Goal: Task Accomplishment & Management: Use online tool/utility

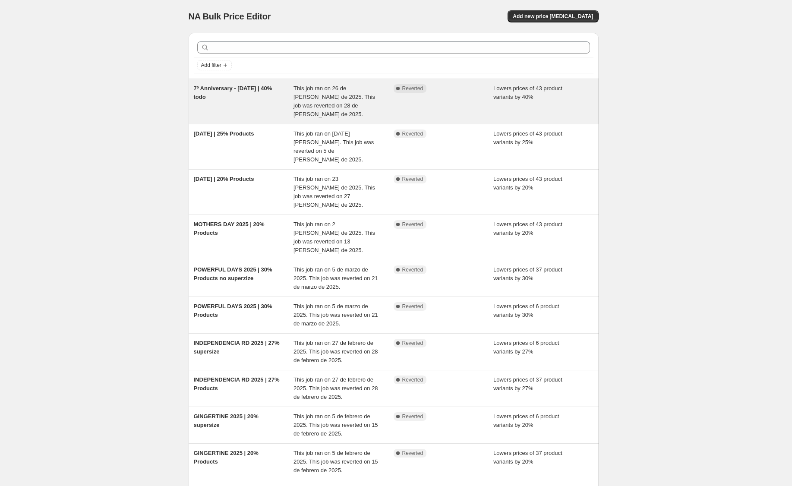
click at [204, 92] on div "7º Anniversary - [DATE] | 40% todo" at bounding box center [244, 101] width 100 height 35
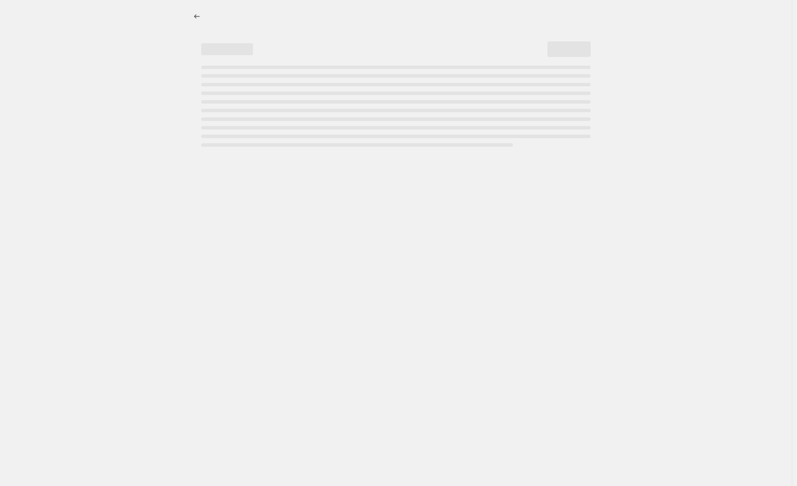
select select "percentage"
select select "pp"
select select "collection"
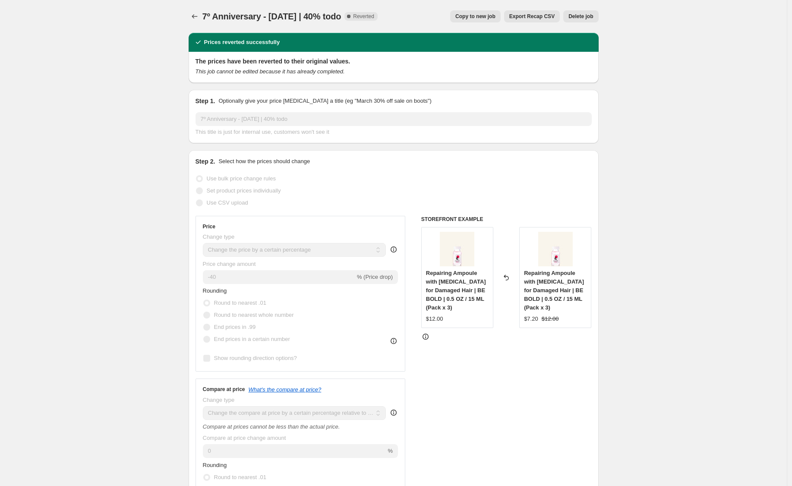
click at [478, 18] on span "Copy to new job" at bounding box center [475, 16] width 40 height 7
select select "percentage"
select select "pp"
select select "collection"
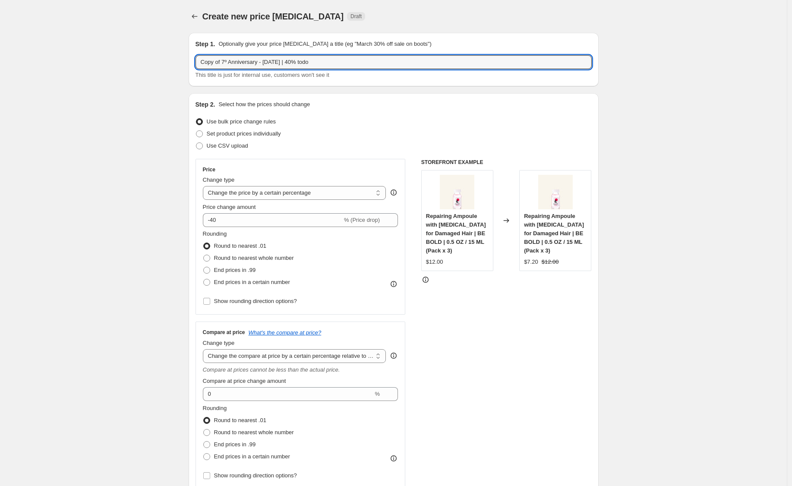
drag, startPoint x: 263, startPoint y: 62, endPoint x: 195, endPoint y: 61, distance: 67.8
click at [195, 61] on div "Step 1. Optionally give your price change job a title (eg "March 30% off sale o…" at bounding box center [394, 60] width 410 height 54
drag, startPoint x: 265, startPoint y: 62, endPoint x: 296, endPoint y: 62, distance: 30.6
click at [296, 62] on input "Ampolla Be Generous - July 2025 | 40% todo" at bounding box center [393, 62] width 396 height 14
type input "Ampolla Be Generous | 20%"
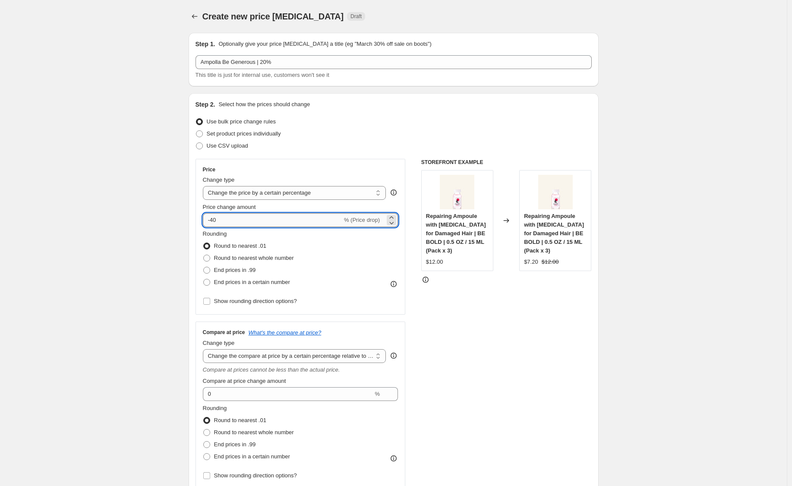
drag, startPoint x: 214, startPoint y: 221, endPoint x: 263, endPoint y: 221, distance: 48.8
click at [263, 221] on input "-40" at bounding box center [272, 220] width 139 height 14
type input "-4"
type input "-20"
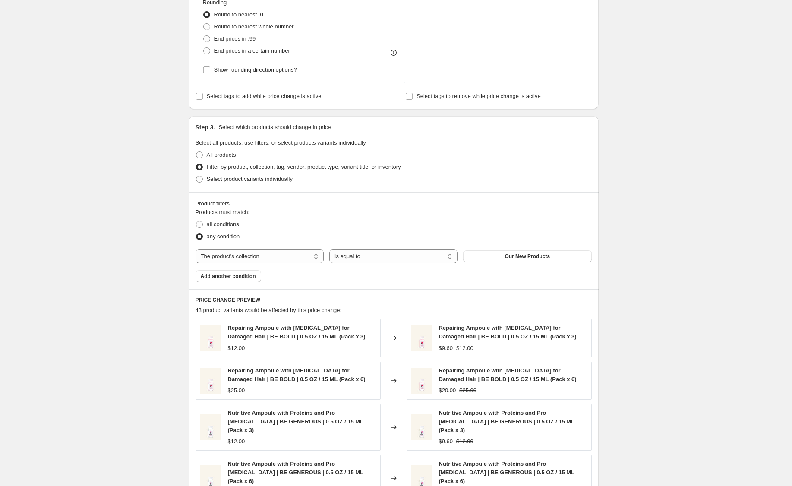
scroll to position [400, 0]
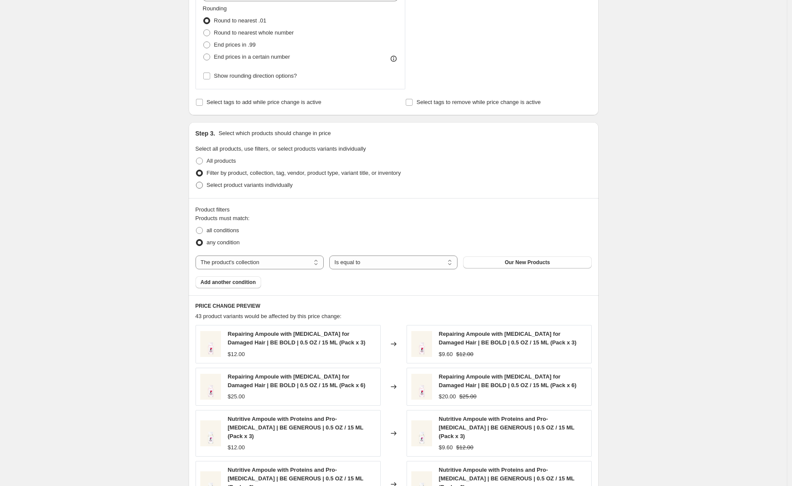
click at [239, 185] on span "Select product variants individually" at bounding box center [250, 185] width 86 height 6
click at [196, 182] on input "Select product variants individually" at bounding box center [196, 182] width 0 height 0
radio input "true"
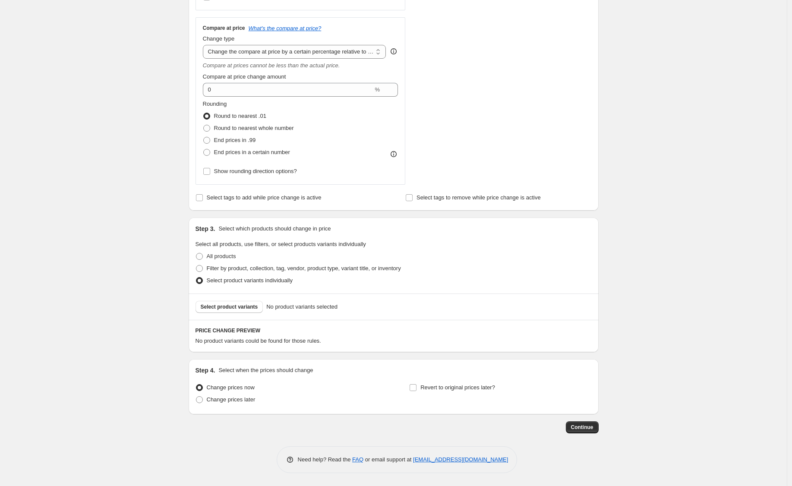
scroll to position [304, 0]
click at [246, 308] on span "Select product variants" at bounding box center [229, 306] width 57 height 7
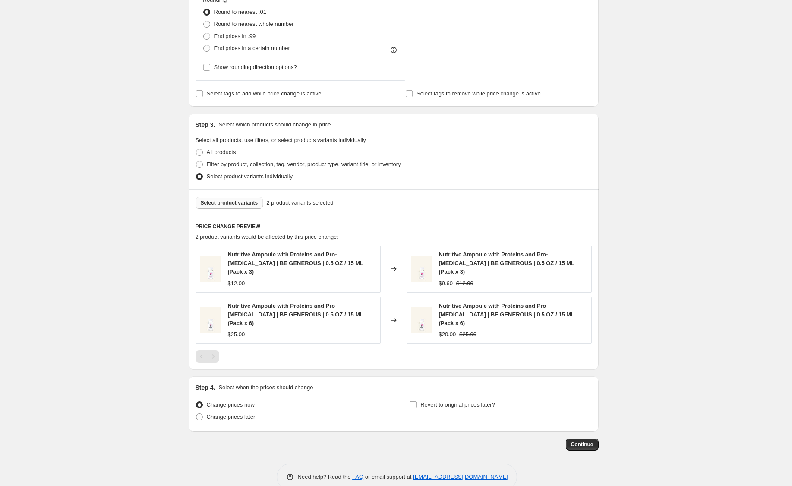
scroll to position [407, 0]
click at [440, 402] on span "Revert to original prices later?" at bounding box center [457, 405] width 75 height 6
click at [416, 402] on input "Revert to original prices later?" at bounding box center [413, 405] width 7 height 7
checkbox input "true"
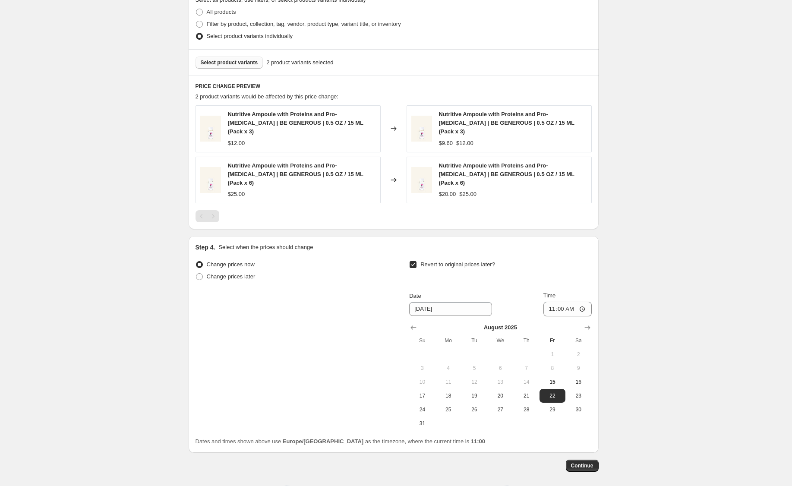
scroll to position [570, 0]
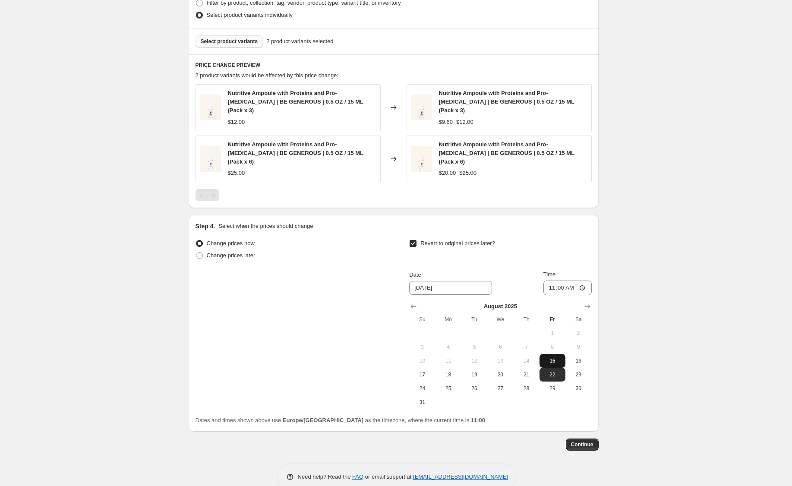
click at [554, 357] on span "15" at bounding box center [552, 360] width 19 height 7
click at [428, 368] on button "17" at bounding box center [422, 375] width 26 height 14
type input "8/17/2025"
click at [561, 280] on input "11:00" at bounding box center [567, 287] width 48 height 15
type input "07:00"
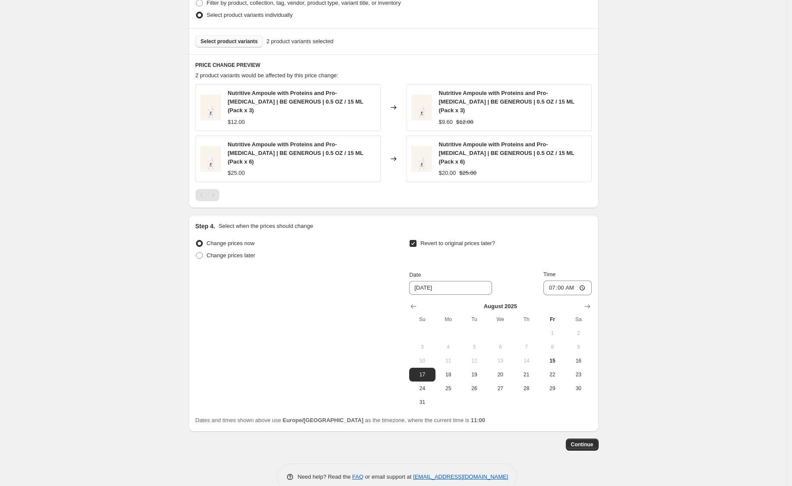
click at [580, 438] on button "Continue" at bounding box center [582, 444] width 33 height 12
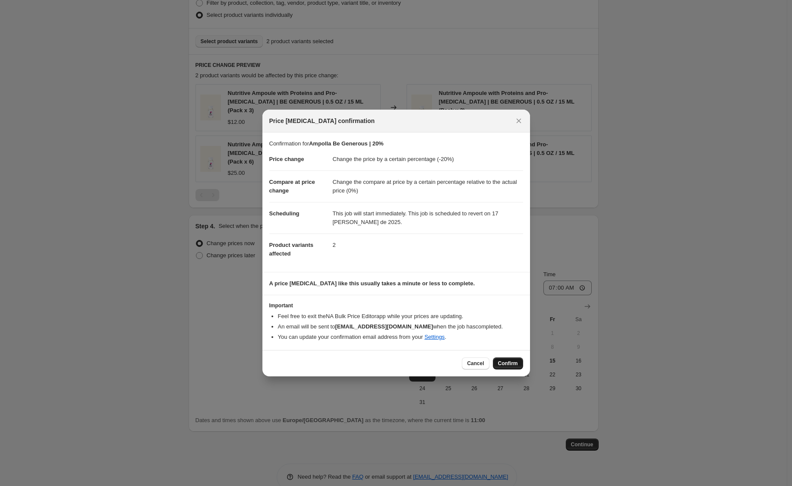
click at [510, 365] on span "Confirm" at bounding box center [508, 363] width 20 height 7
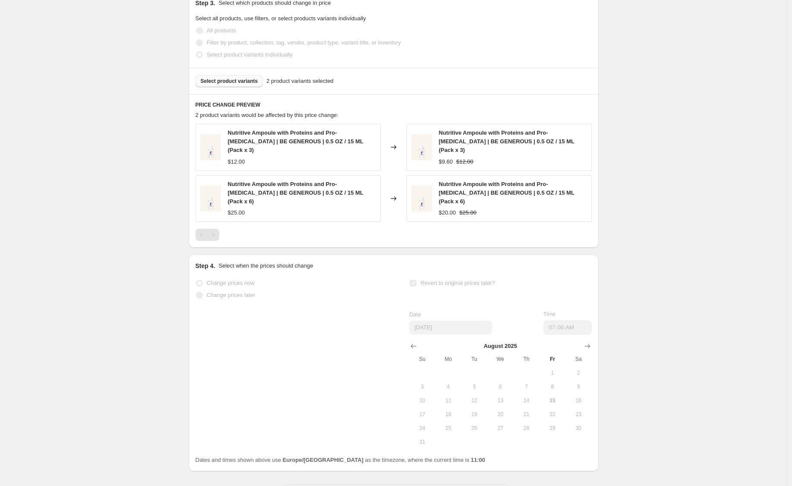
select select "percentage"
select select "pp"
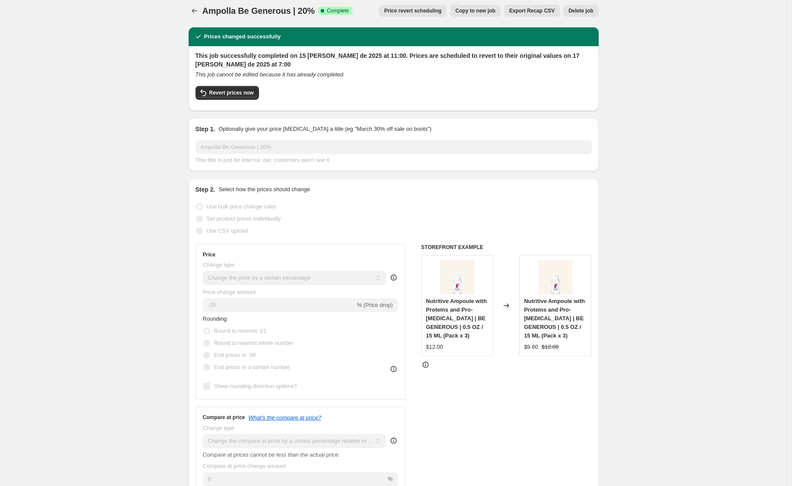
scroll to position [0, 0]
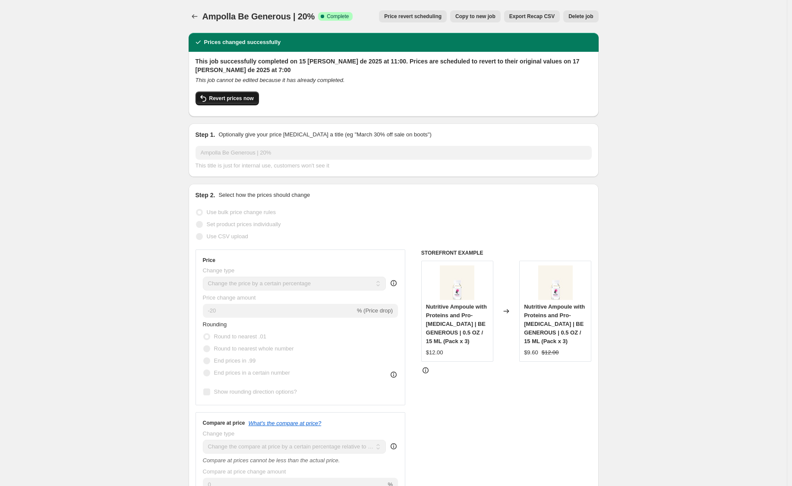
click at [227, 101] on span "Revert prices now" at bounding box center [231, 98] width 44 height 7
checkbox input "false"
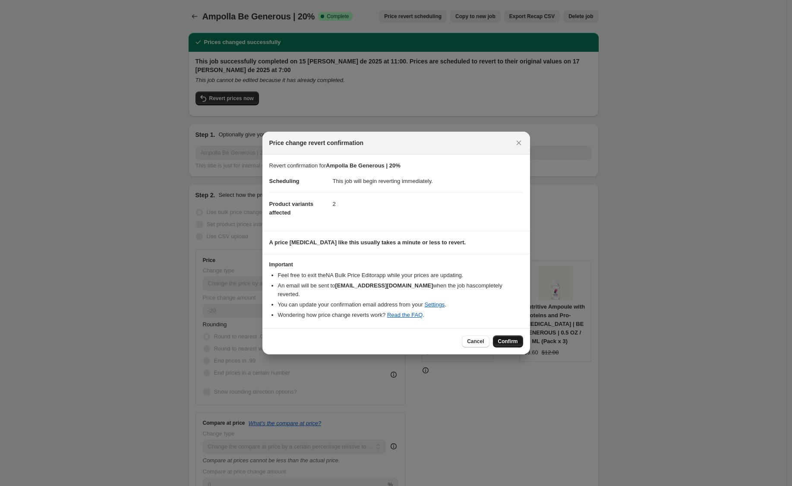
click at [501, 342] on span "Confirm" at bounding box center [508, 341] width 20 height 7
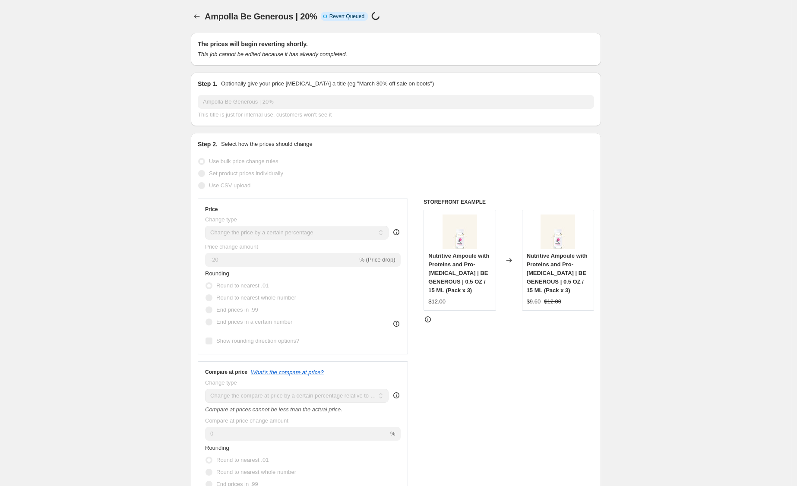
select select "percentage"
select select "pp"
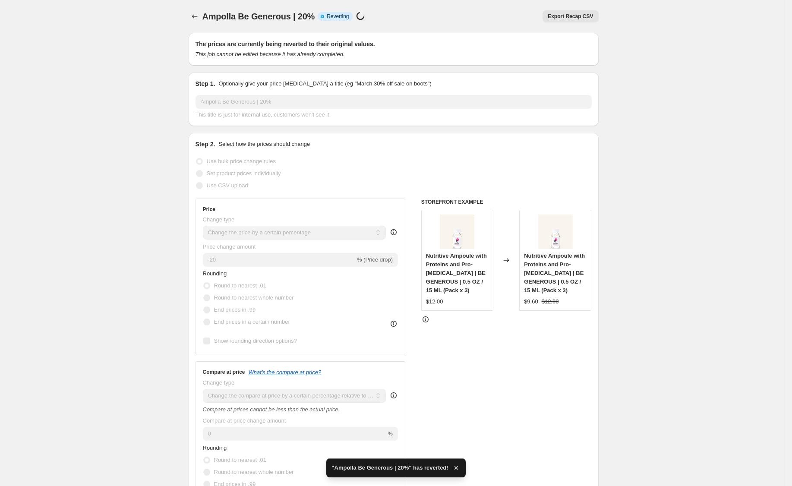
checkbox input "true"
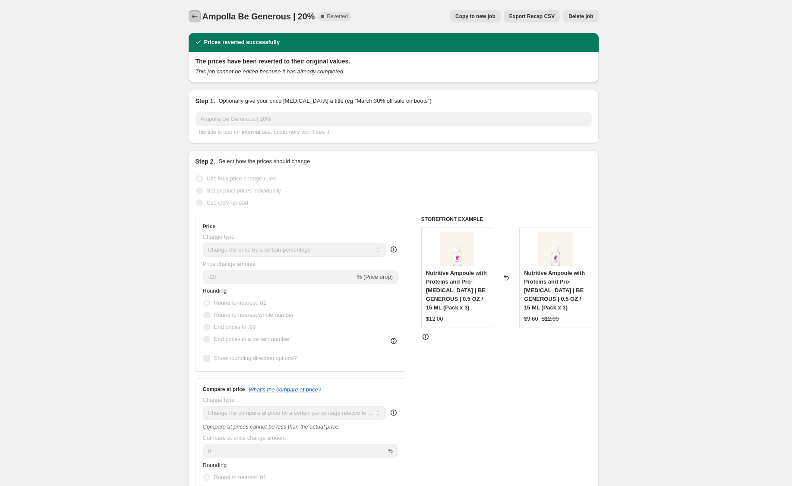
click at [197, 15] on icon "Price change jobs" at bounding box center [194, 16] width 9 height 9
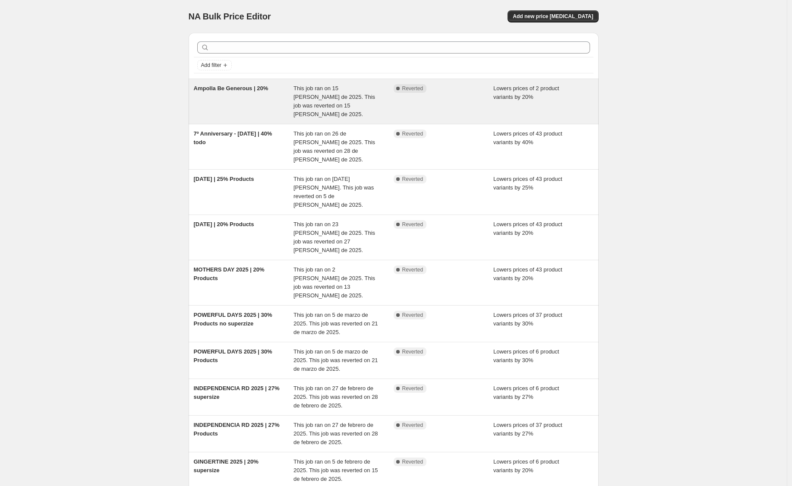
click at [224, 98] on div "Ampolla Be Generous | 20%" at bounding box center [244, 101] width 100 height 35
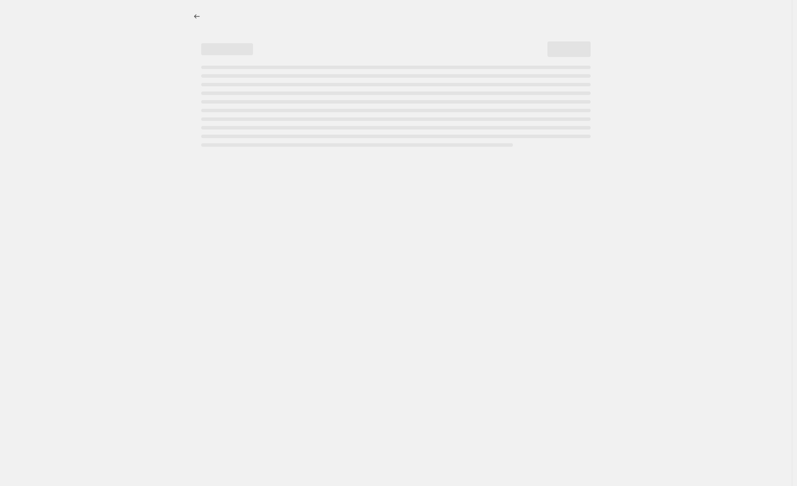
select select "percentage"
select select "pp"
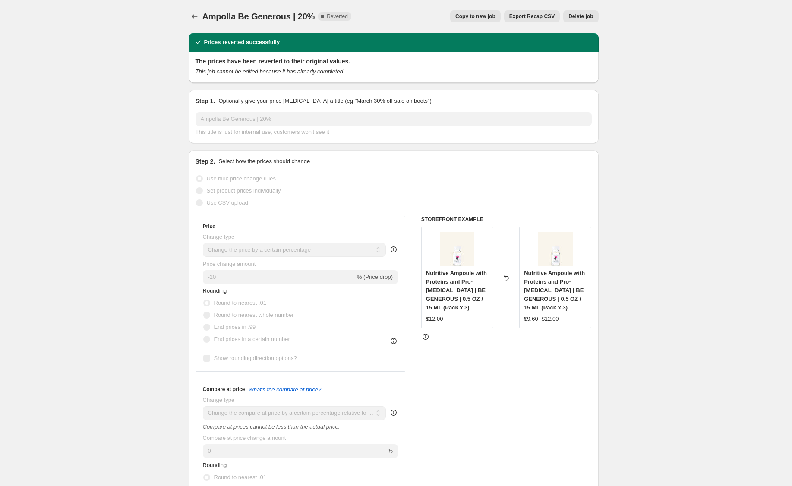
click at [487, 20] on button "Copy to new job" at bounding box center [475, 16] width 50 height 12
select select "percentage"
select select "pp"
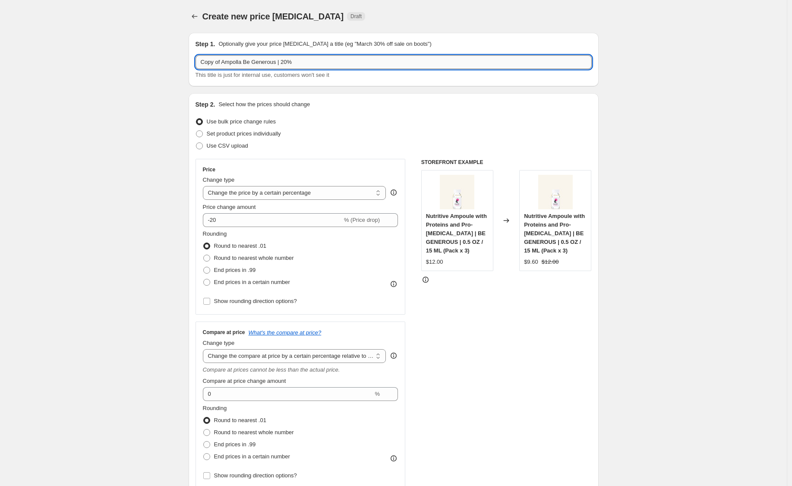
click at [280, 62] on input "Copy of Ampolla Be Generous | 20%" at bounding box center [393, 62] width 396 height 14
type input "Ampolla Be Bold | 20%"
click at [157, 230] on div "Create new price change job. This page is ready Create new price change job Dra…" at bounding box center [393, 455] width 787 height 911
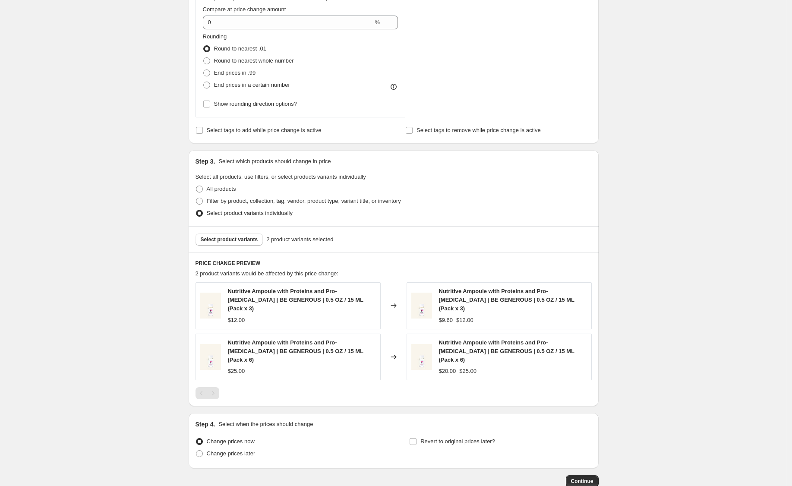
scroll to position [408, 0]
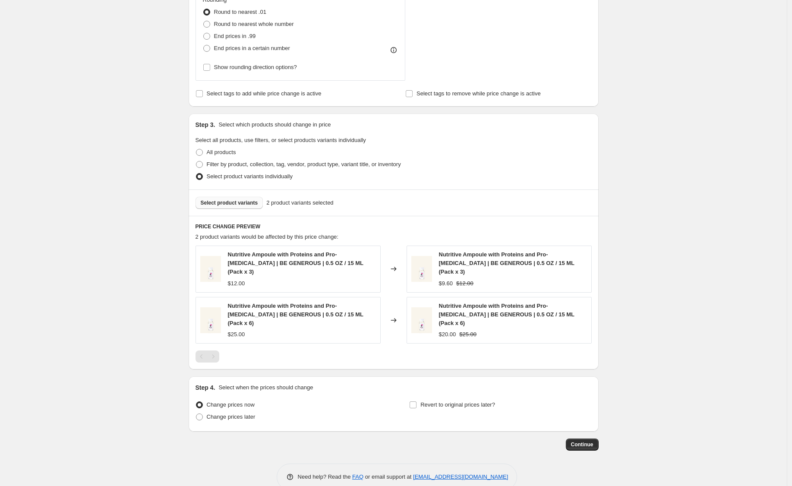
click at [255, 205] on span "Select product variants" at bounding box center [229, 202] width 57 height 7
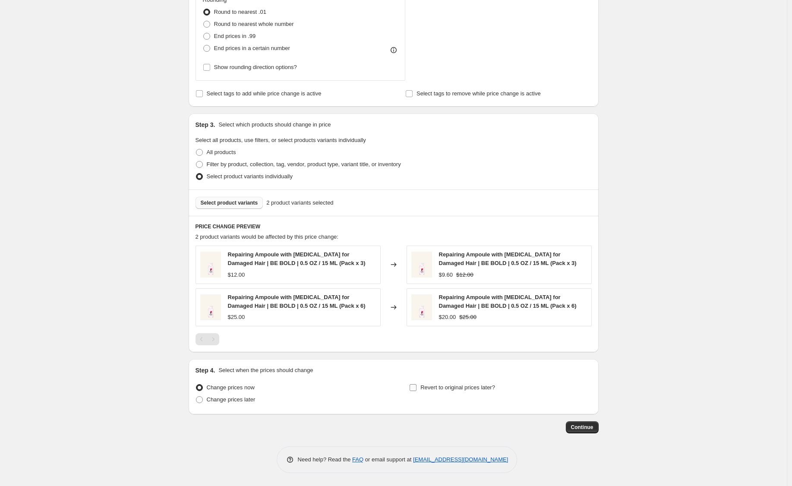
click at [444, 388] on span "Revert to original prices later?" at bounding box center [457, 387] width 75 height 6
click at [416, 388] on input "Revert to original prices later?" at bounding box center [413, 387] width 7 height 7
checkbox input "true"
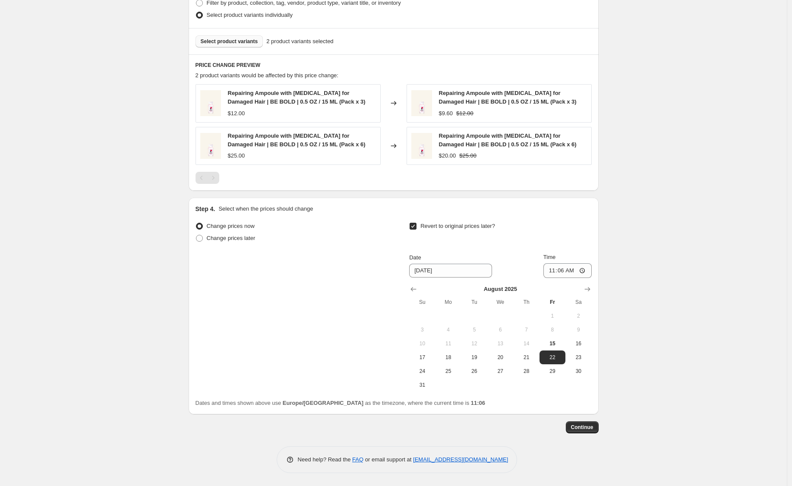
scroll to position [569, 0]
click at [427, 356] on span "17" at bounding box center [422, 358] width 19 height 7
type input "8/17/2025"
click at [557, 269] on input "11:06" at bounding box center [567, 271] width 48 height 15
type input "07:00"
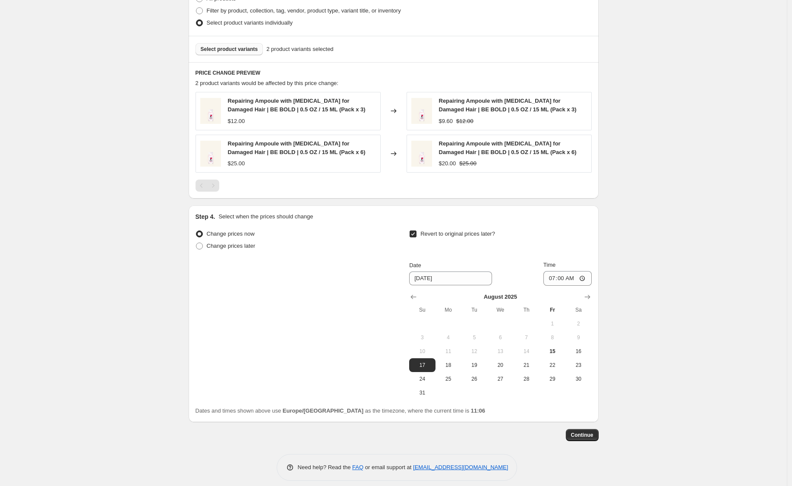
scroll to position [570, 0]
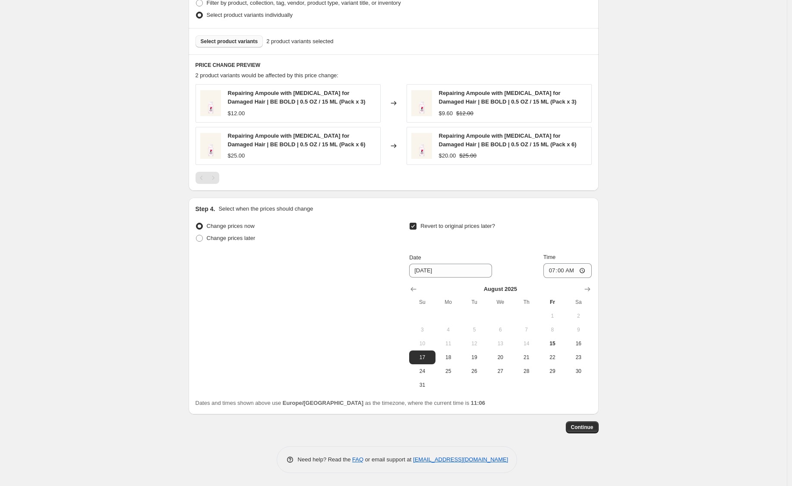
click at [588, 429] on span "Continue" at bounding box center [582, 427] width 22 height 7
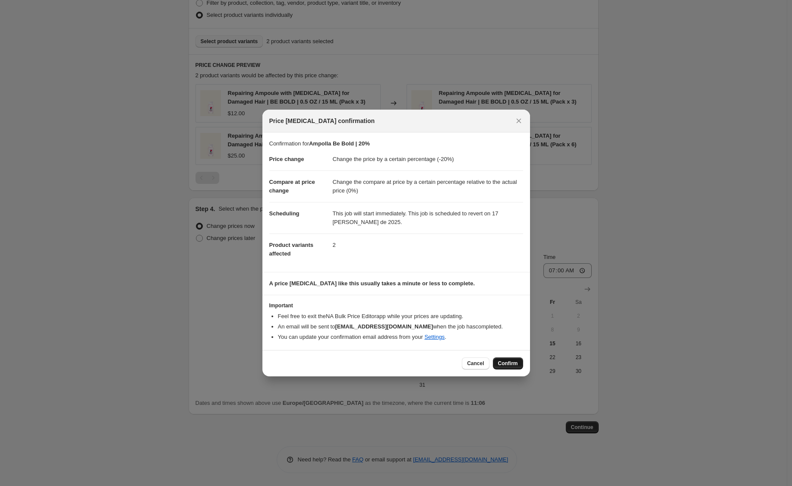
click at [499, 359] on button "Confirm" at bounding box center [508, 363] width 30 height 12
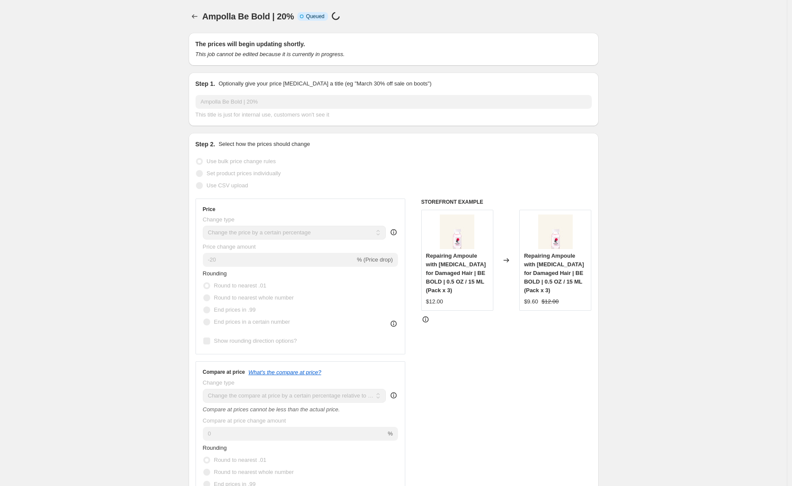
scroll to position [570, 0]
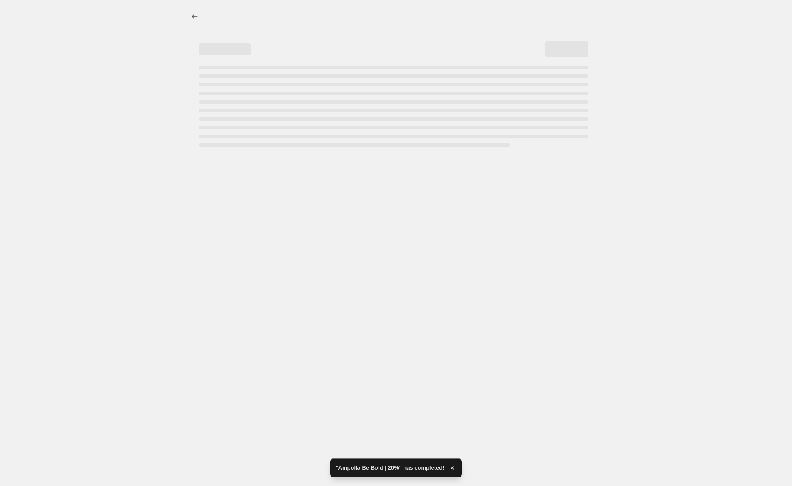
scroll to position [0, 0]
select select "percentage"
select select "pp"
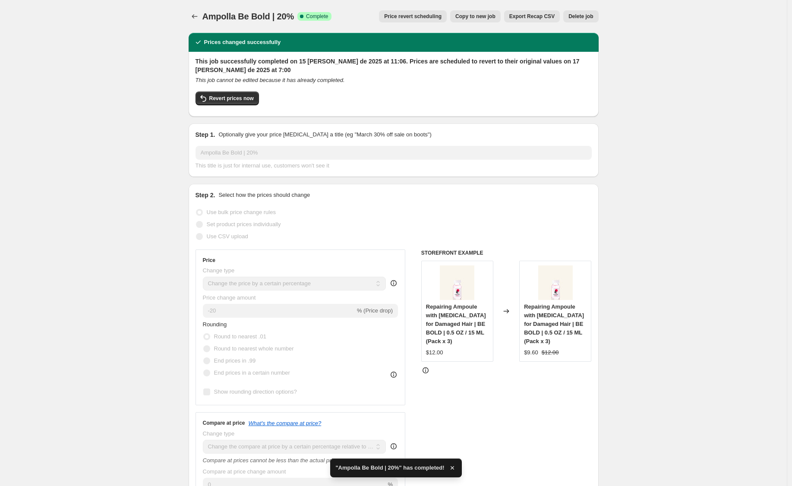
drag, startPoint x: 687, startPoint y: 216, endPoint x: 679, endPoint y: 216, distance: 8.2
